Goal: Use online tool/utility: Use online tool/utility

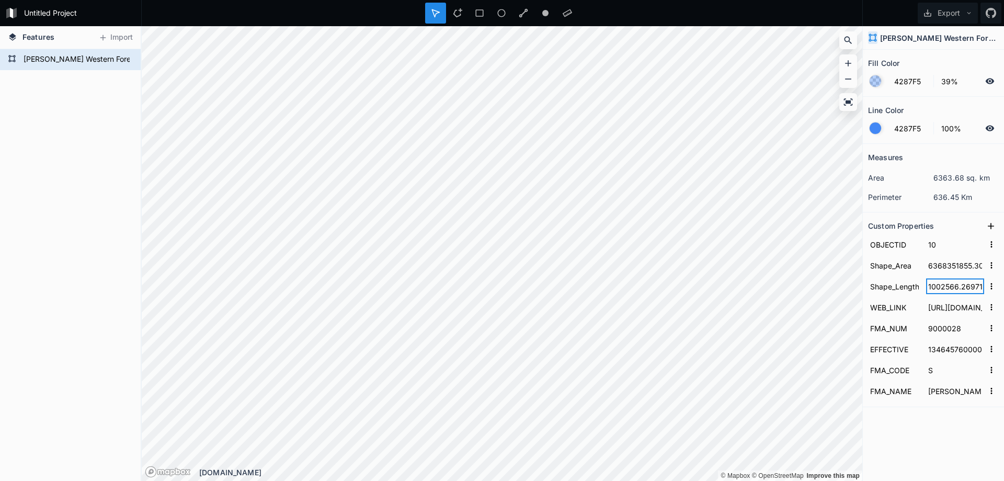
click at [934, 279] on input "1002566.2697159355" at bounding box center [955, 286] width 58 height 16
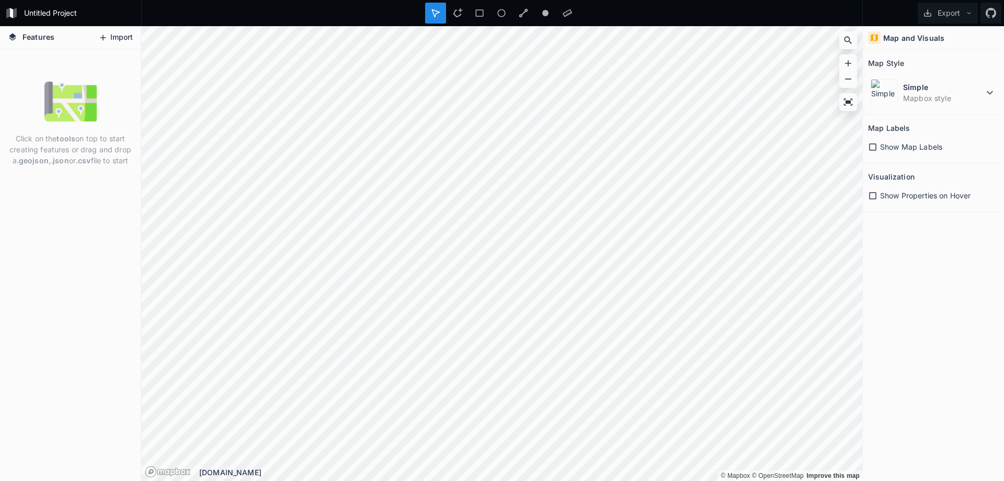
click at [117, 40] on button "Import" at bounding box center [115, 37] width 45 height 17
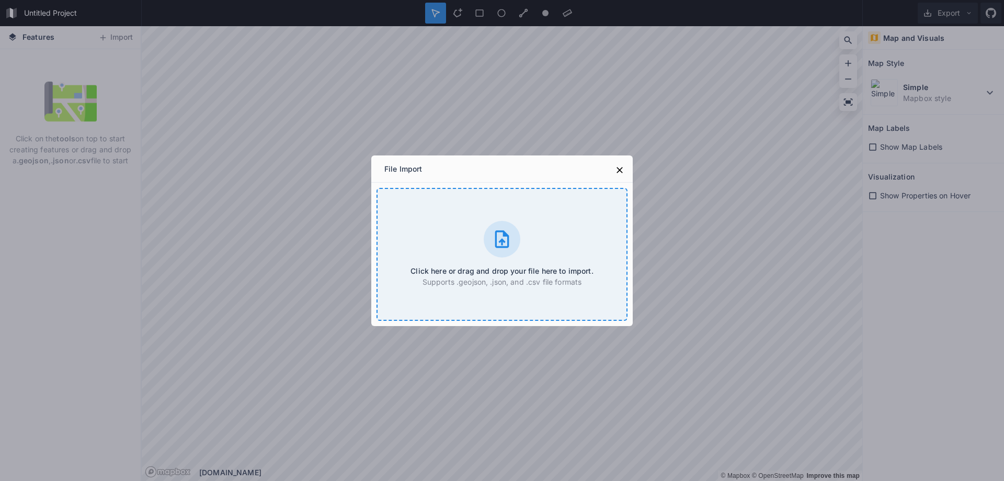
click at [490, 274] on h4 "Click here or drag and drop your file here to import." at bounding box center [502, 270] width 183 height 11
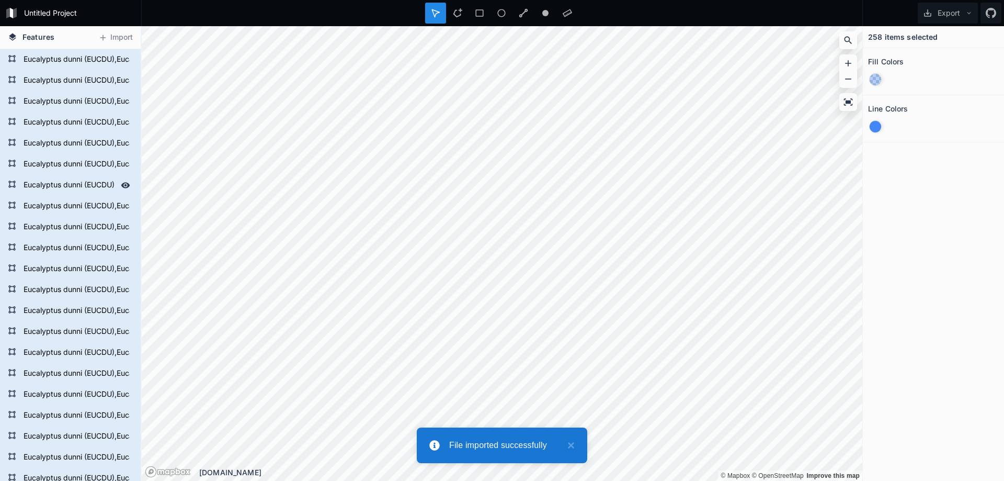
click at [85, 176] on div "Eucalyptus dunni (EUCDU),Eucalyptus gobulus sbsp.maidenii (EUCMD),Eucalyptus sm…" at bounding box center [70, 185] width 141 height 21
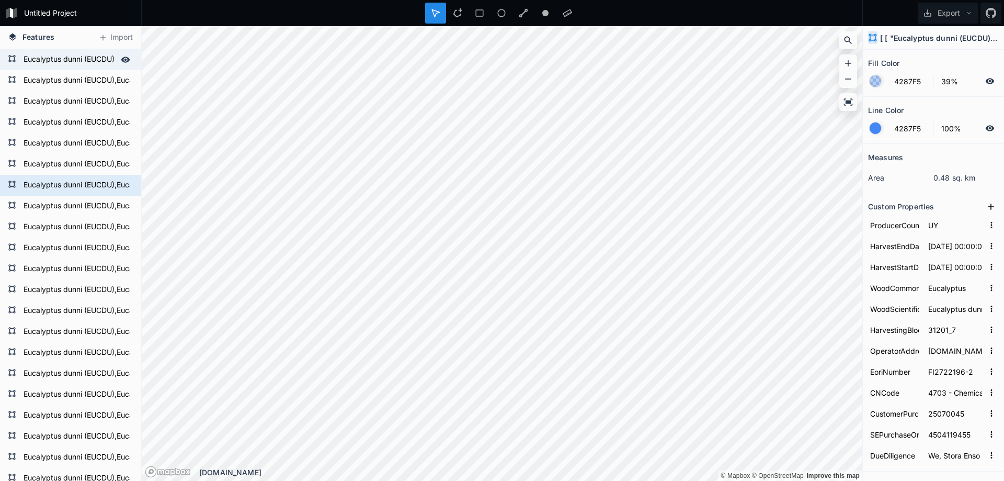
click at [80, 60] on form "Eucalyptus dunni (EUCDU),Eucalyptus gobulus sbsp.maidenii (EUCMD),Eucalyptus sm…" at bounding box center [69, 60] width 98 height 16
type input "[DATE] 00:00:00.000"
type input "25924_4"
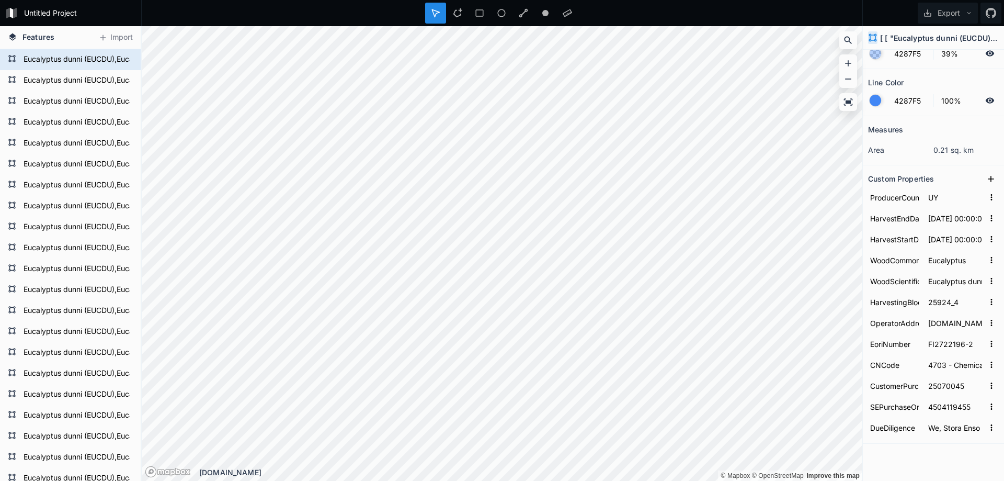
scroll to position [43, 0]
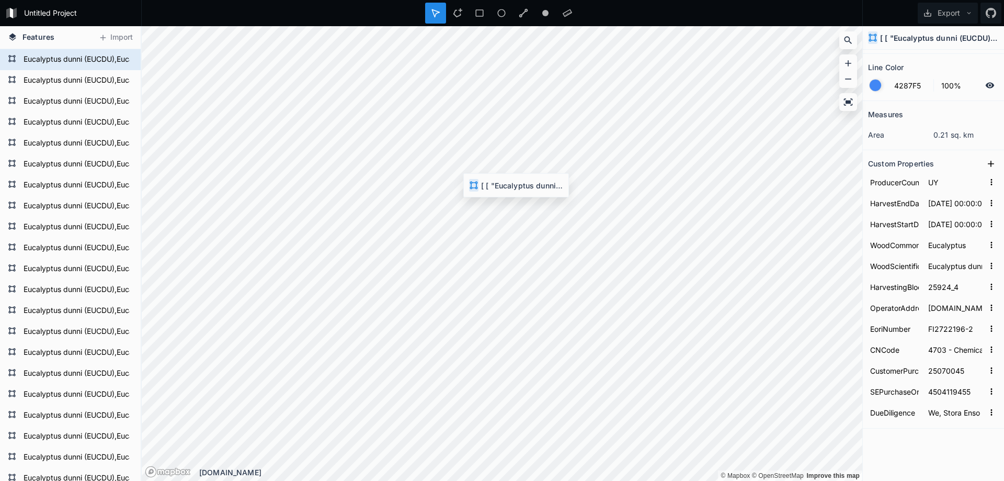
type input "2024-09-16 00:00:00.000"
type input "23664_6"
click at [939, 60] on div "Line Color" at bounding box center [933, 67] width 131 height 16
click at [943, 58] on section "Line Color 4287F5 100%" at bounding box center [933, 77] width 141 height 47
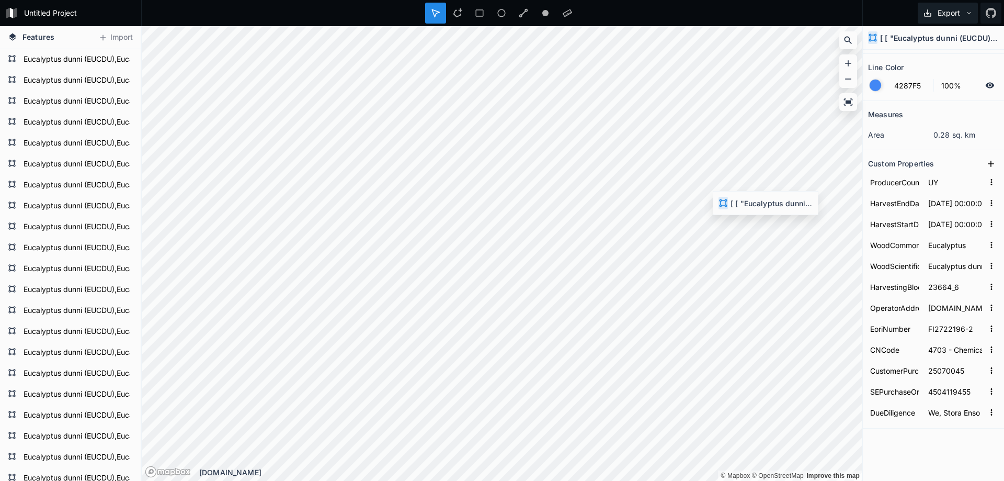
type input "2024-09-19 00:00:00.000"
type input "23664_5"
